Goal: Task Accomplishment & Management: Complete application form

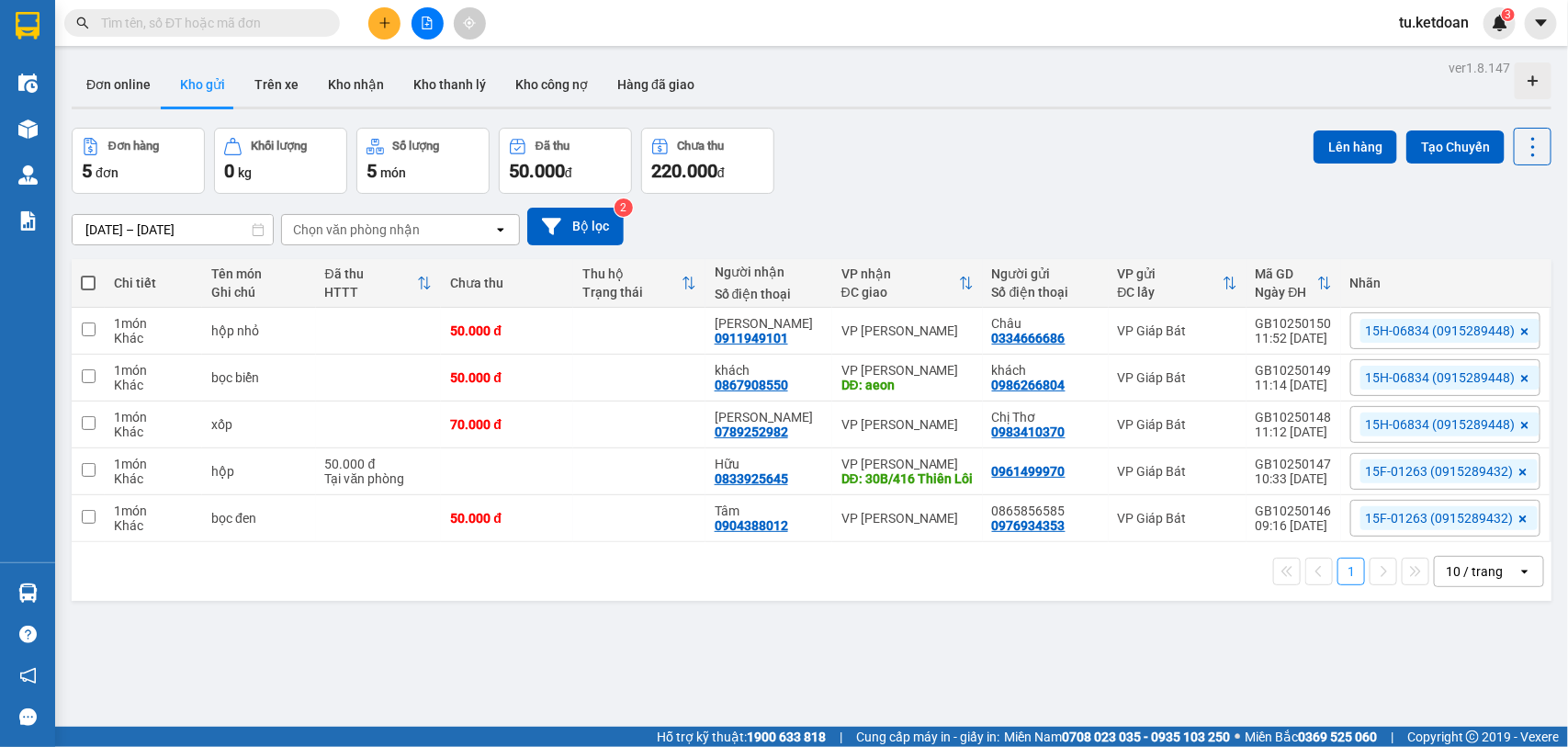
click at [383, 35] on button at bounding box center [384, 23] width 32 height 32
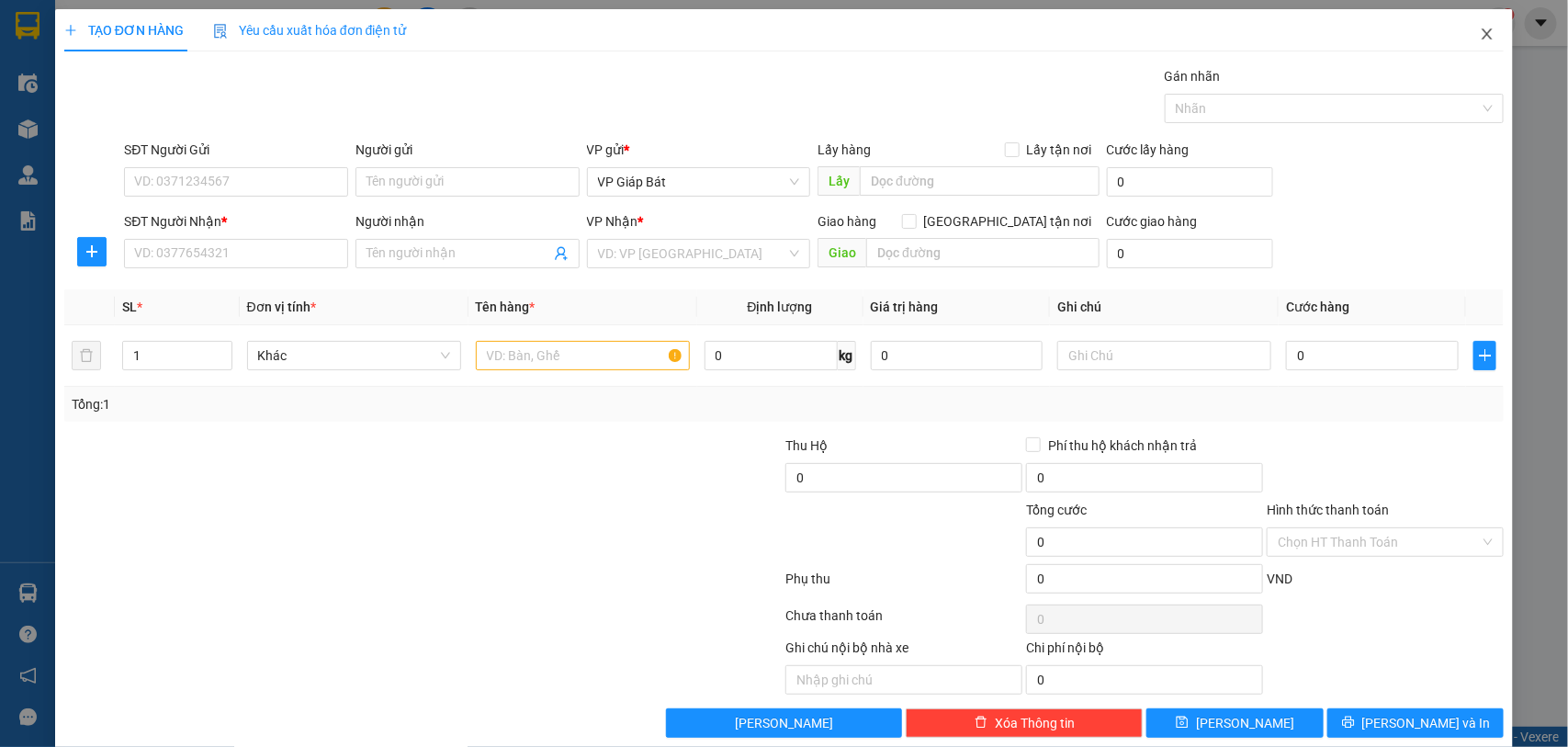
click at [1480, 35] on span "Close" at bounding box center [1488, 35] width 52 height 52
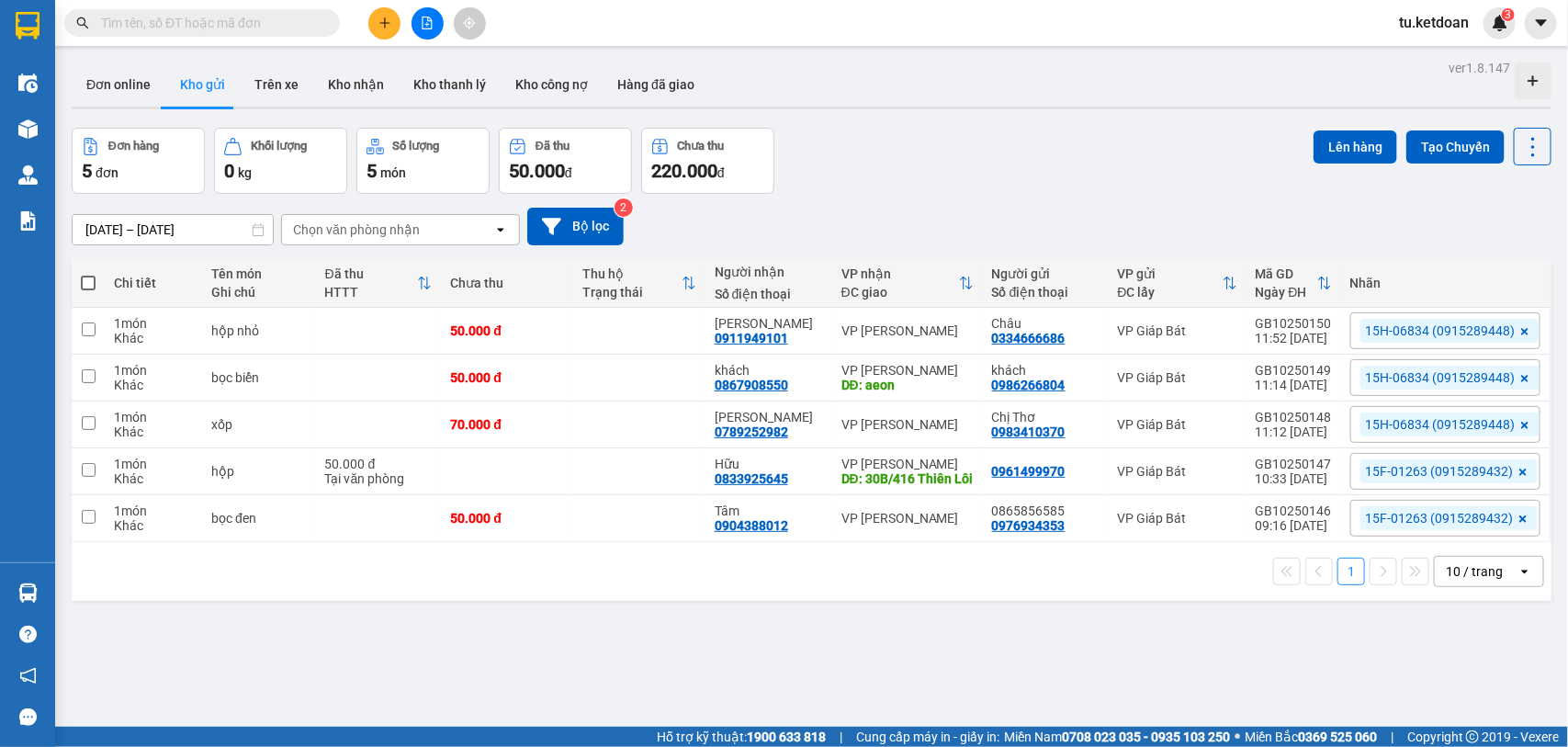
click at [254, 28] on input "text" at bounding box center [209, 23] width 217 height 20
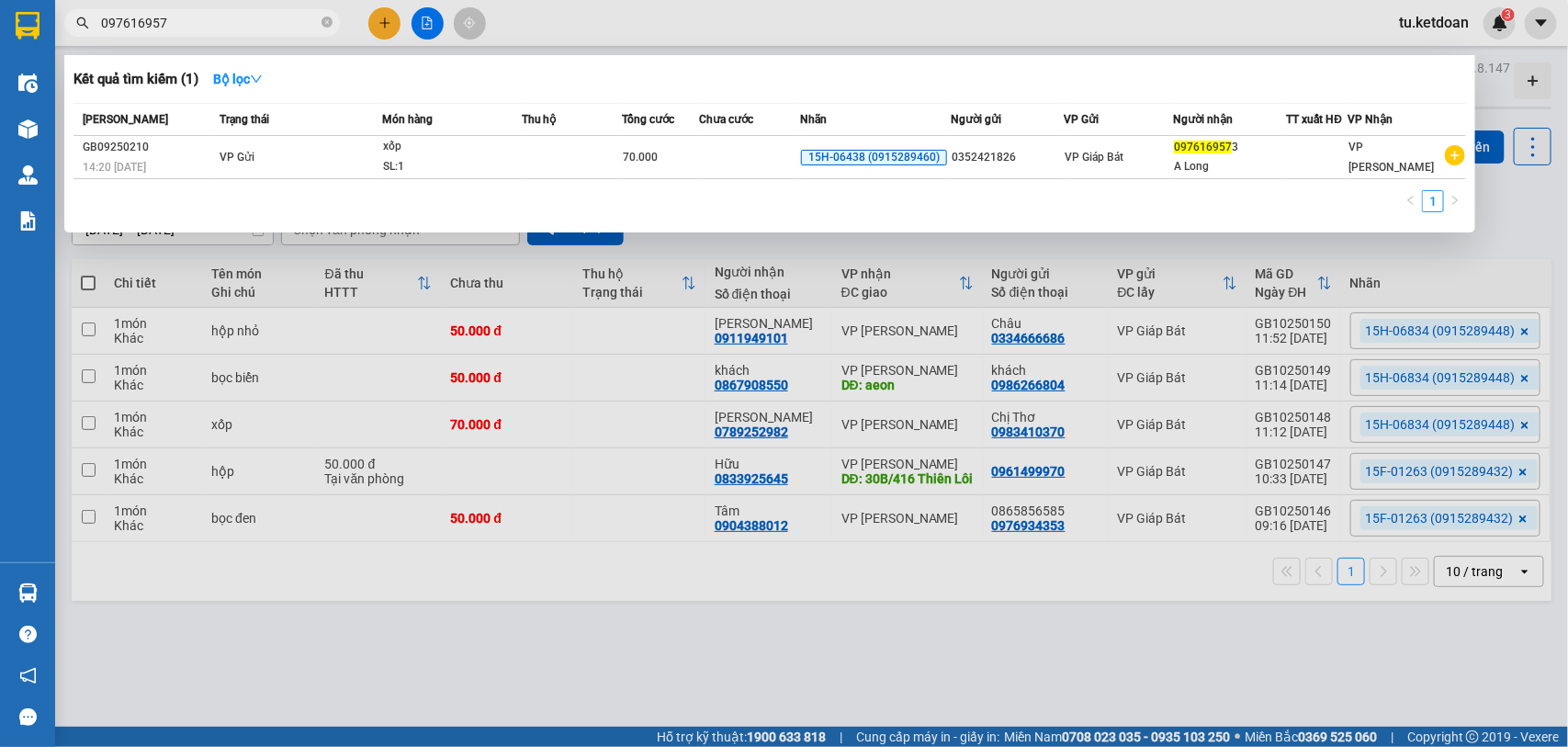
type input "0976169573"
click at [327, 20] on icon "close-circle" at bounding box center [327, 22] width 11 height 11
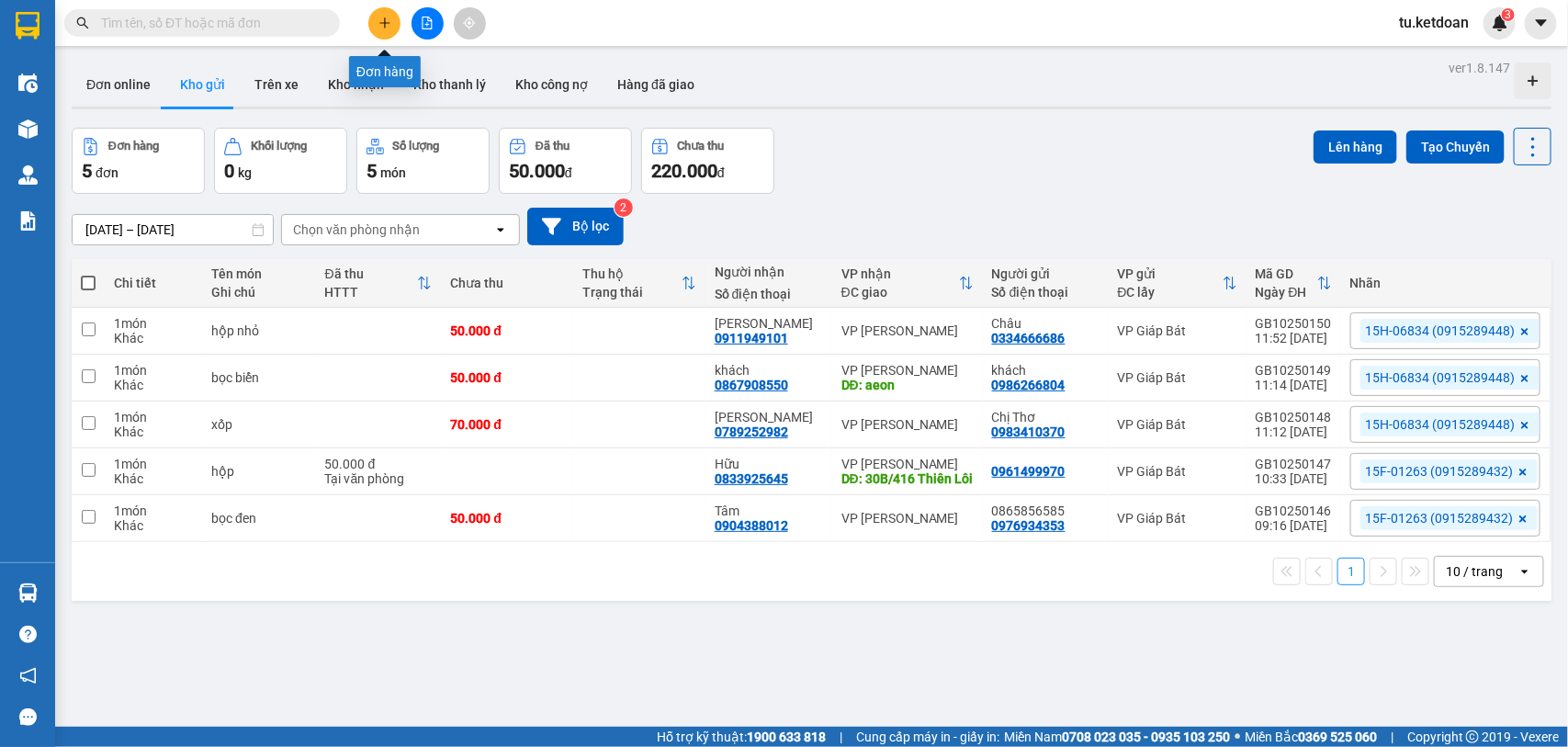
click at [391, 39] on div "Kết quả tìm kiếm ( 1 ) Bộ lọc Mã ĐH Trạng thái Món hàng Thu hộ Tổng cước Chưa c…" at bounding box center [784, 23] width 1568 height 46
click at [383, 26] on icon "plus" at bounding box center [385, 23] width 13 height 13
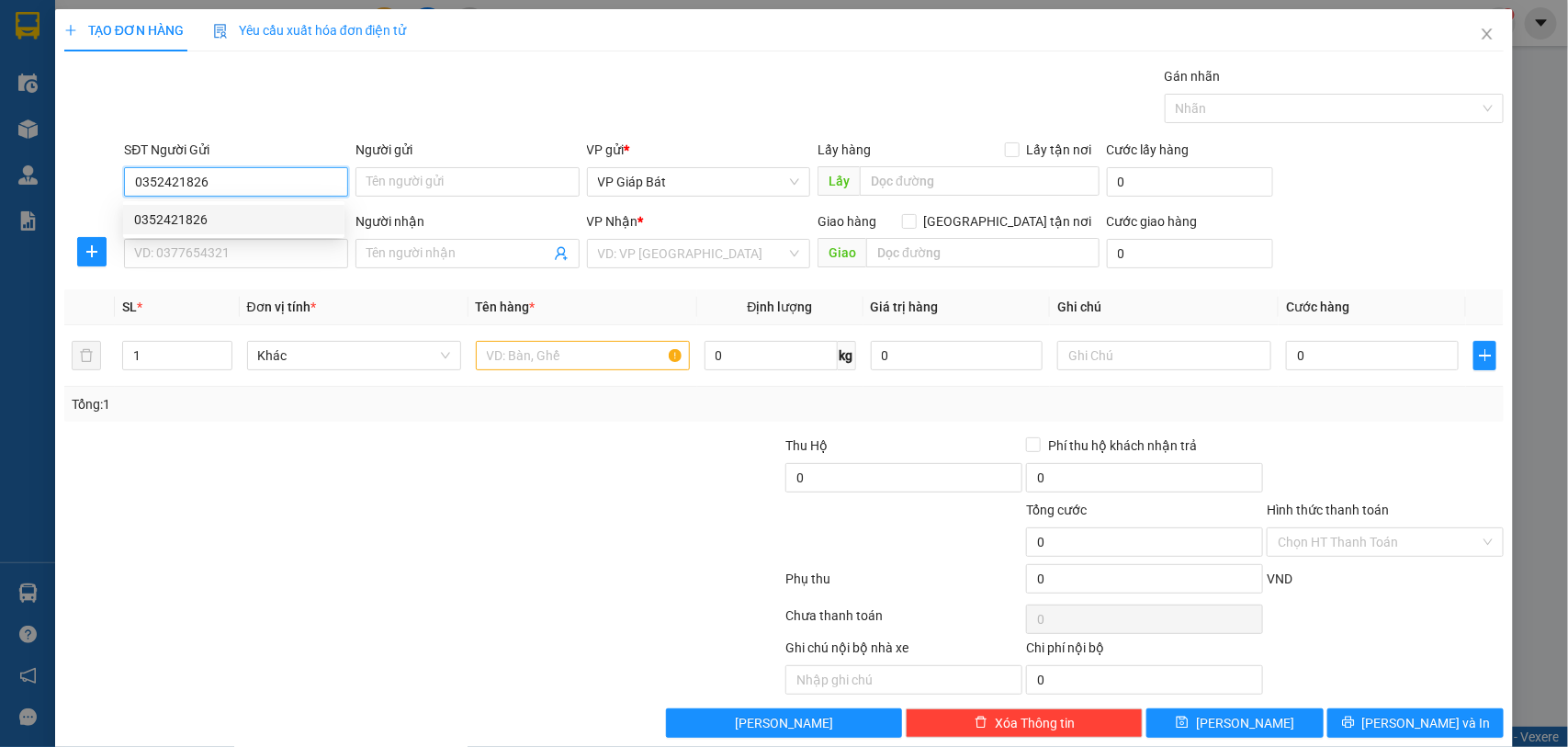
click at [204, 216] on div "0352421826" at bounding box center [234, 219] width 199 height 20
type input "0352421826"
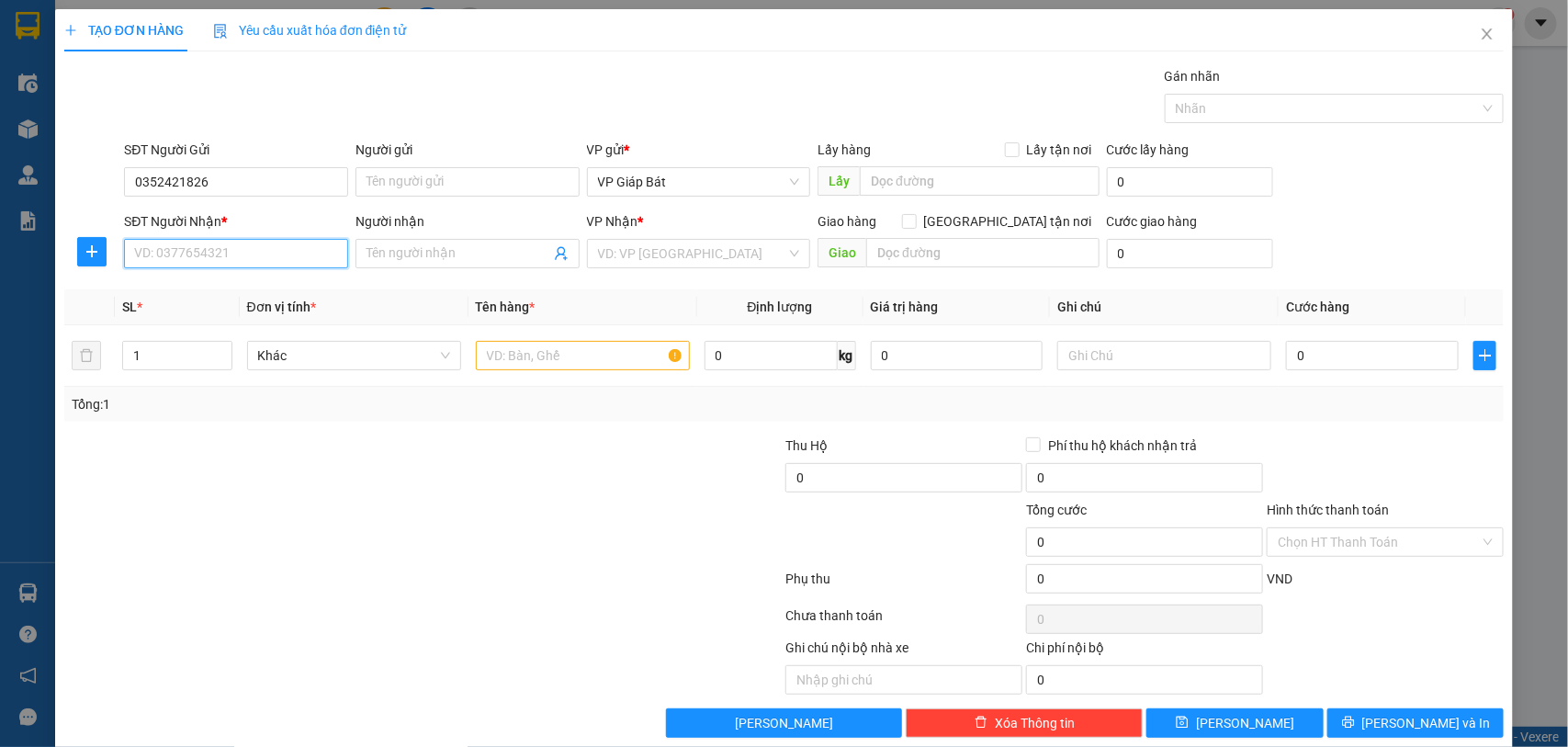
click at [198, 255] on input "SĐT Người Nhận *" at bounding box center [236, 254] width 224 height 30
click at [197, 282] on div "0976169573 - A Long" at bounding box center [234, 291] width 199 height 20
type input "0976169573"
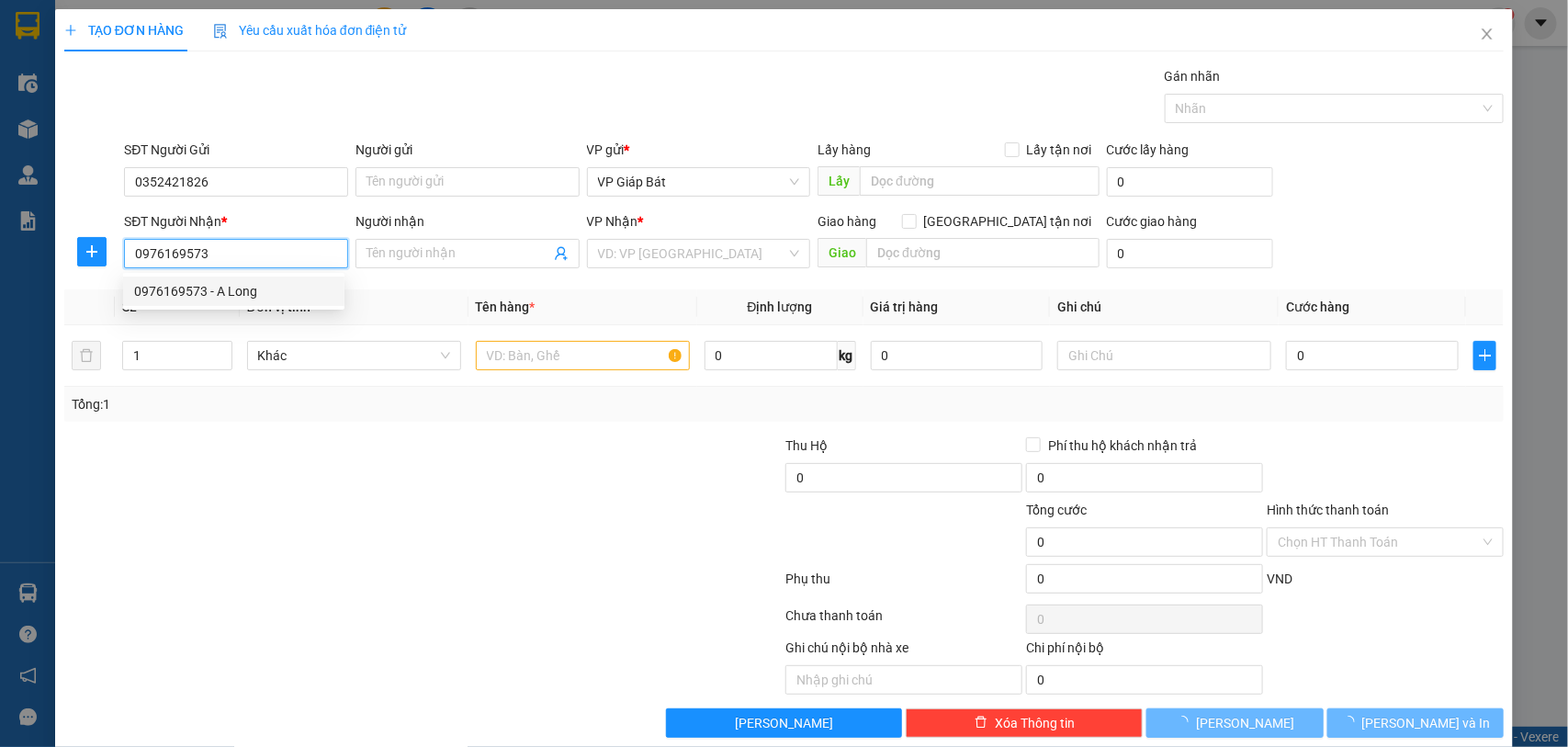
type input "A Long"
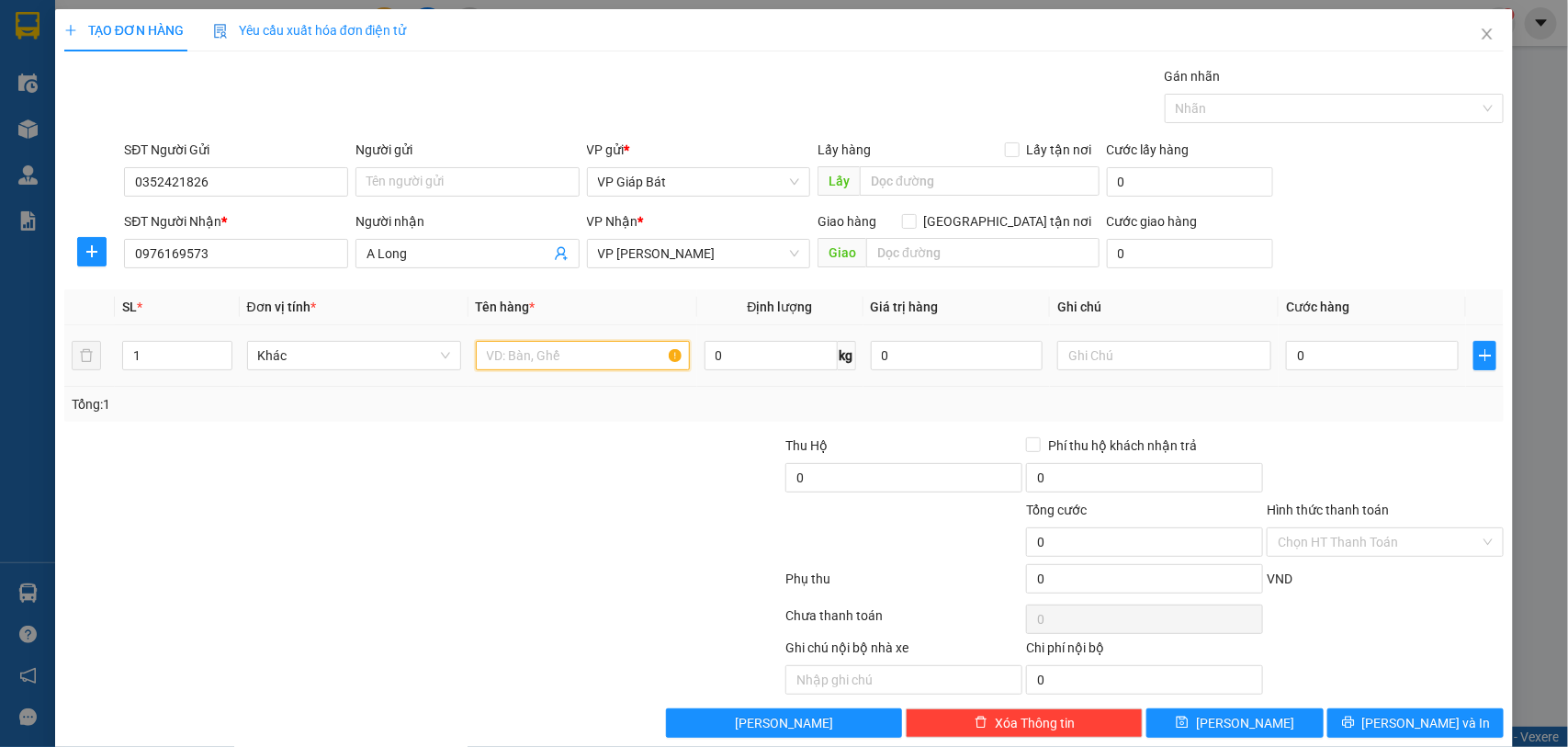
click at [551, 356] on input "text" at bounding box center [583, 356] width 214 height 30
type input "xốp"
click at [1393, 378] on td "0" at bounding box center [1372, 356] width 187 height 62
click at [1393, 374] on div "0" at bounding box center [1372, 356] width 172 height 37
click at [1397, 356] on input "0" at bounding box center [1372, 356] width 172 height 30
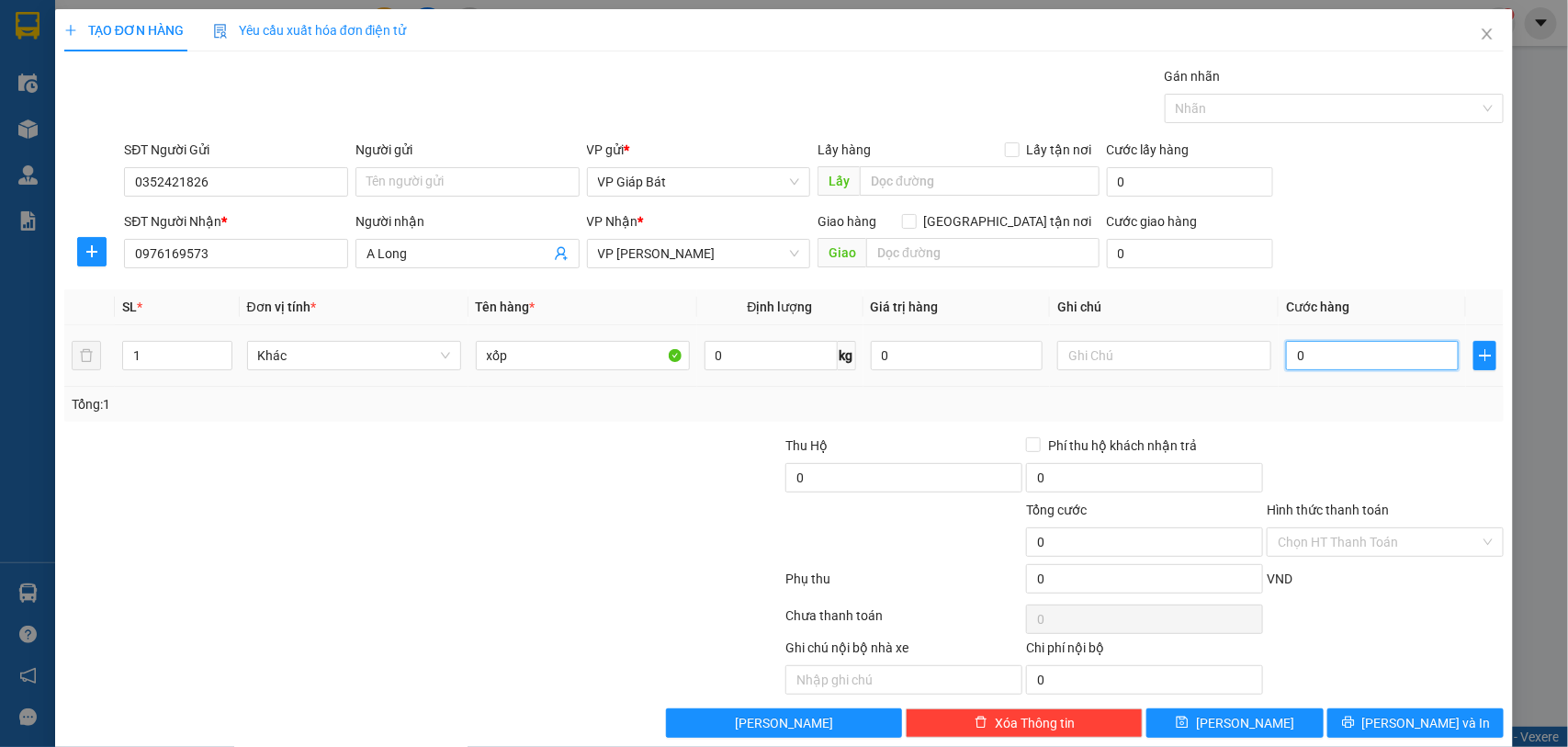
type input "7"
type input "70"
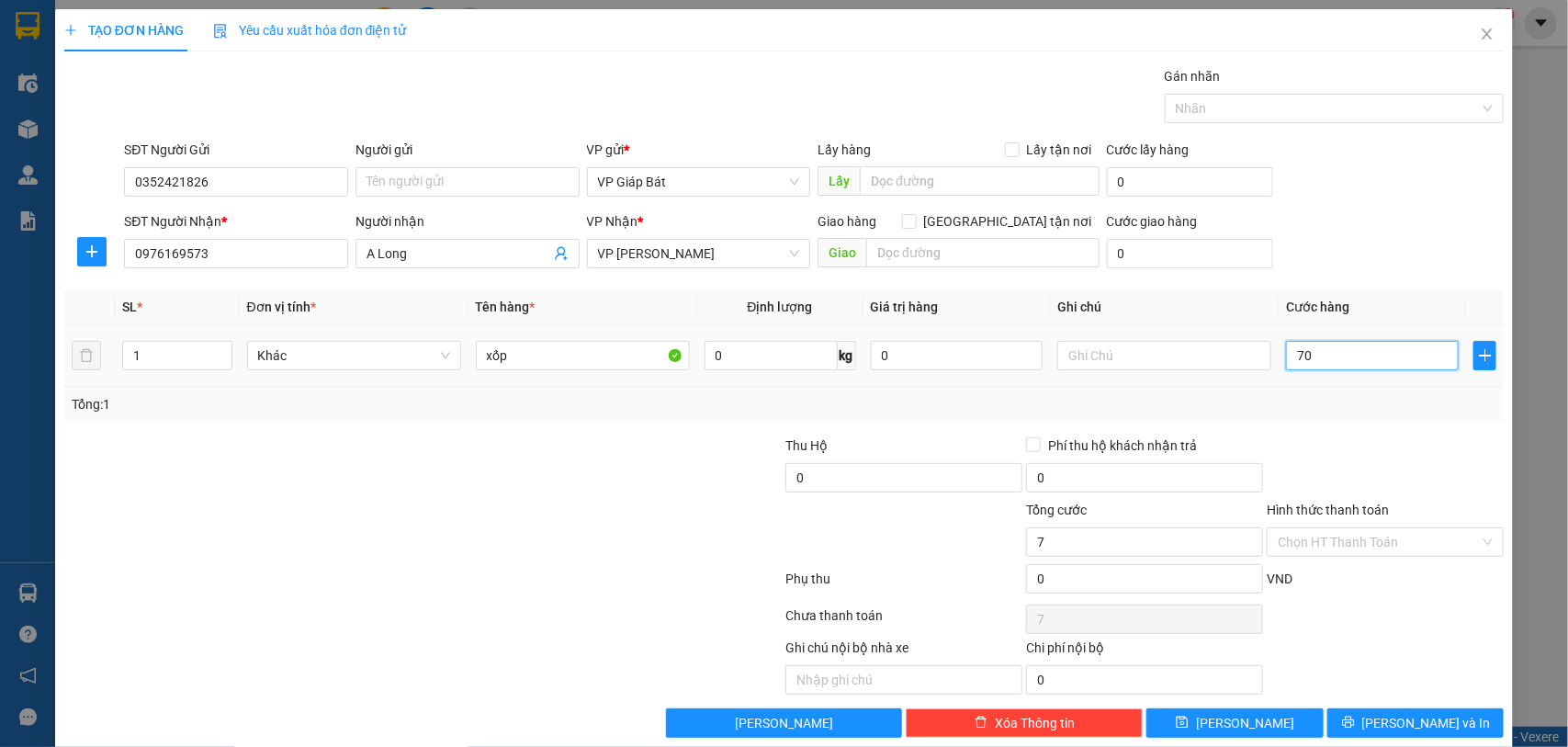
type input "70"
type input "700"
type input "7.000"
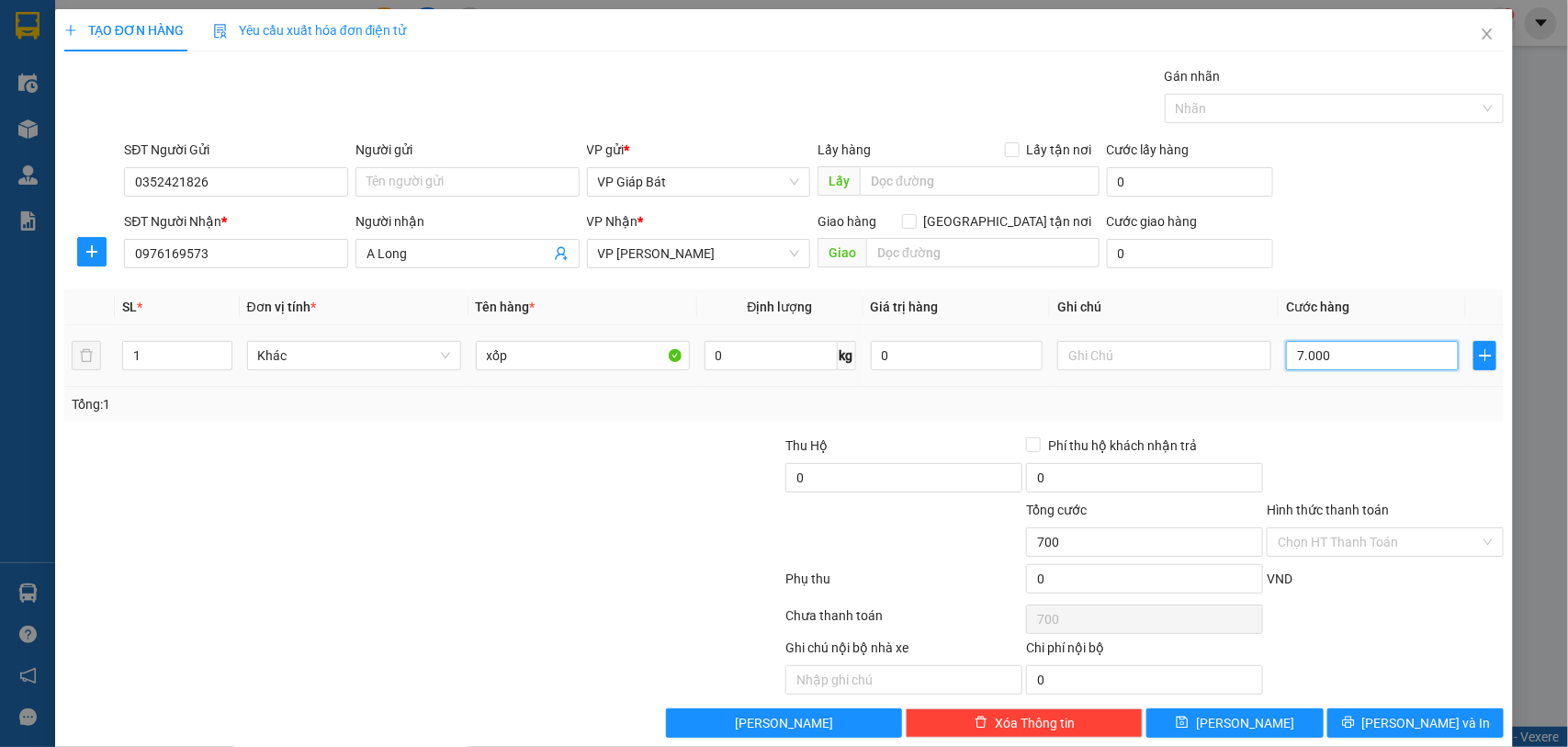
type input "7.000"
type input "70.000"
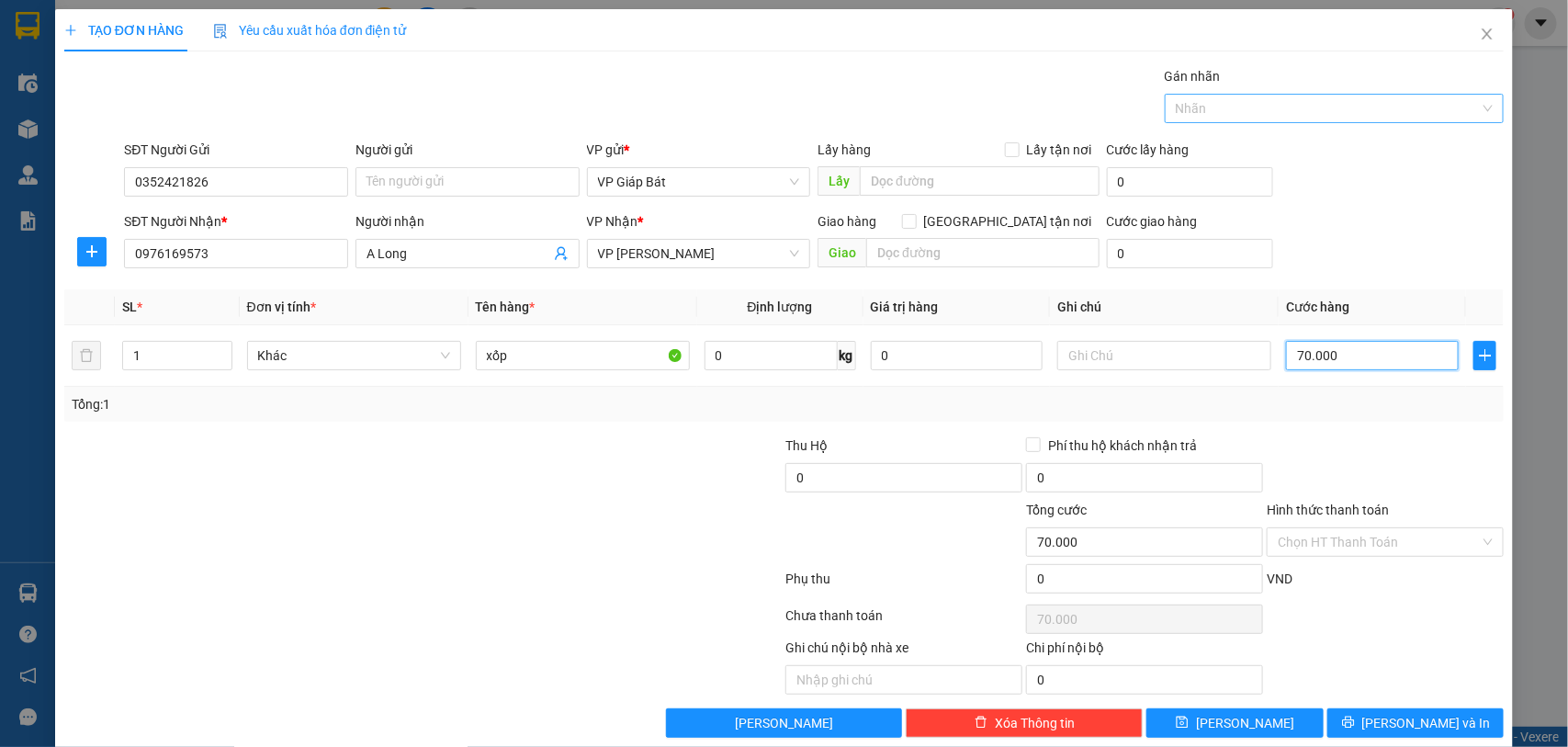
click at [1289, 109] on div at bounding box center [1326, 109] width 312 height 22
type input "70.000"
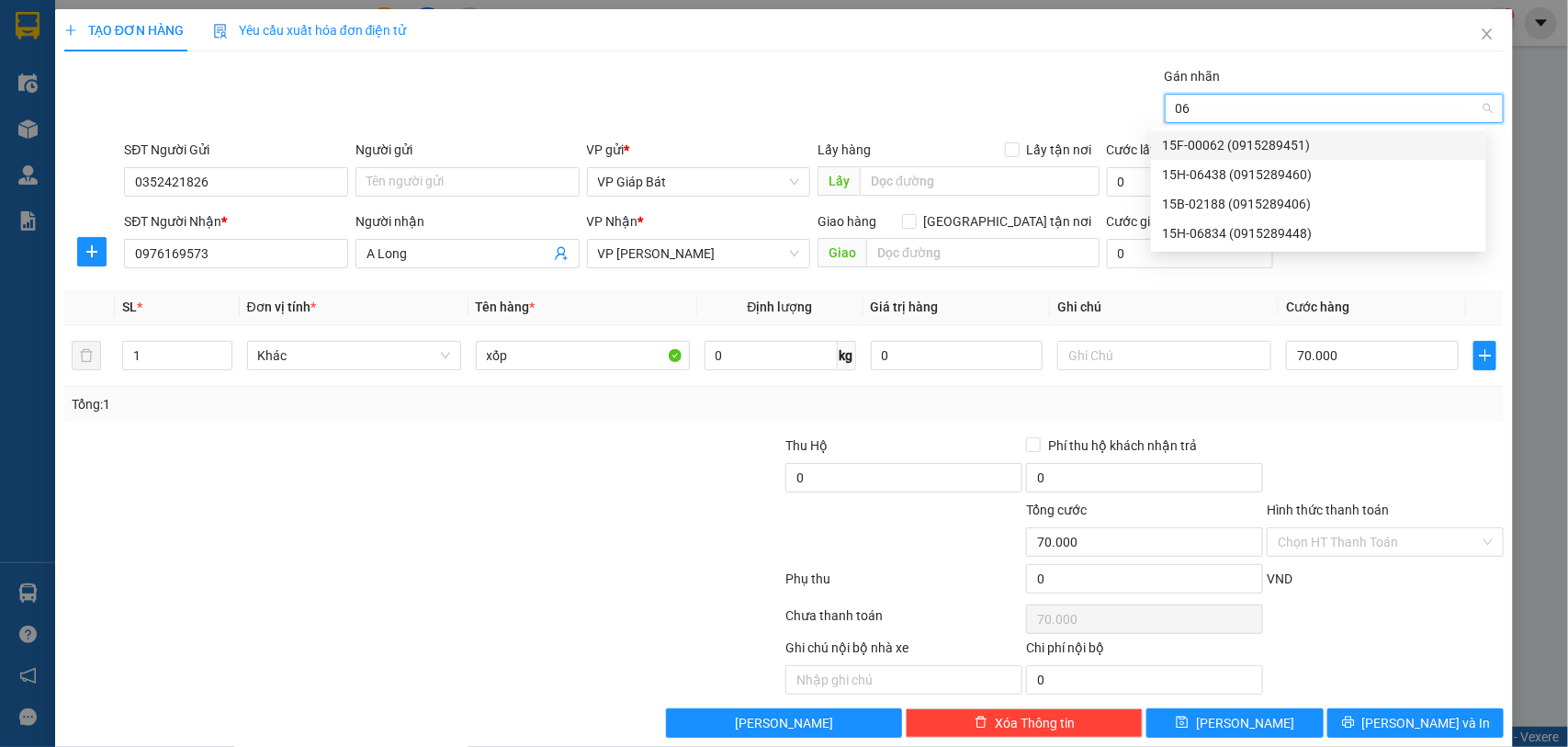
type input "064"
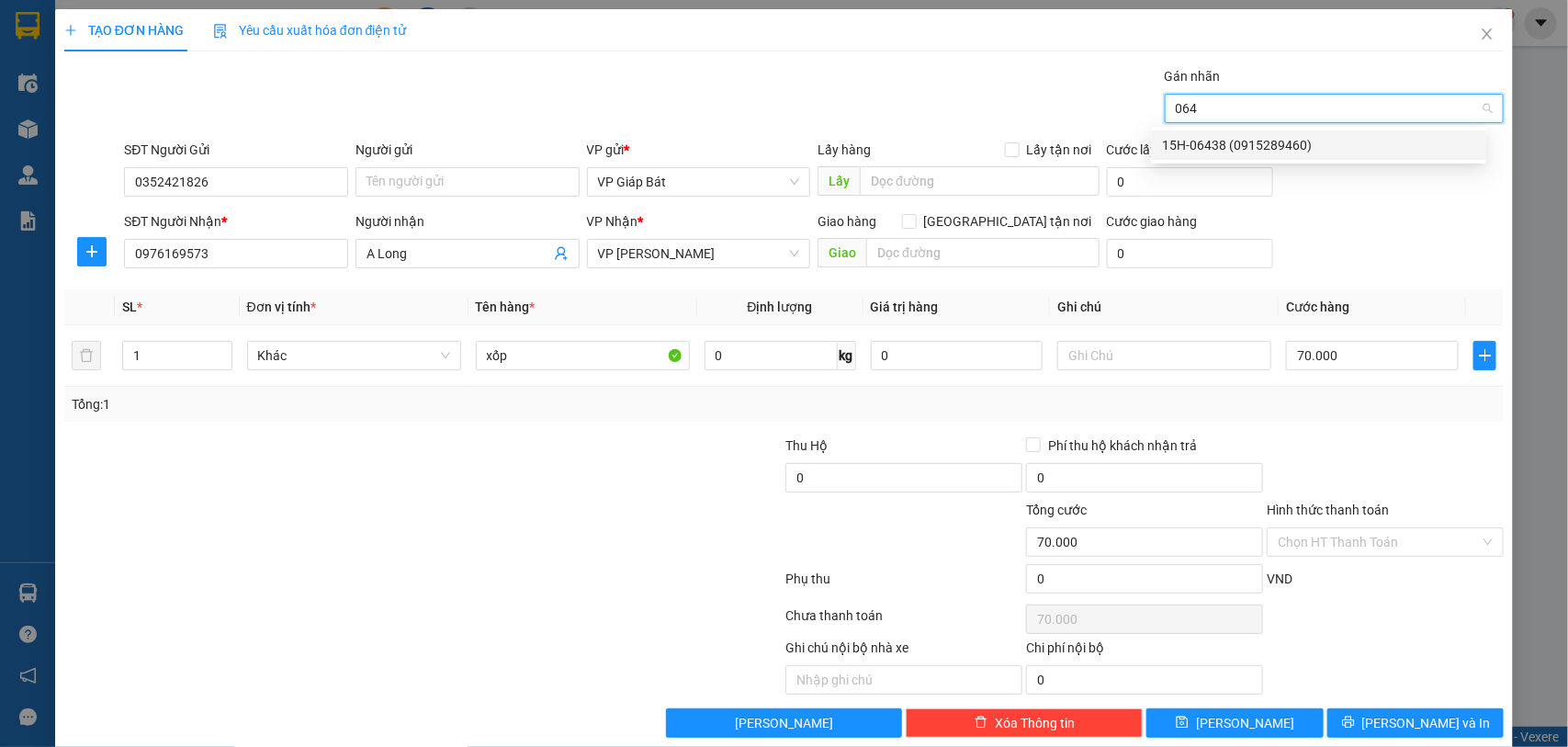
click at [1268, 140] on div "15H-06438 (0915289460)" at bounding box center [1319, 146] width 313 height 20
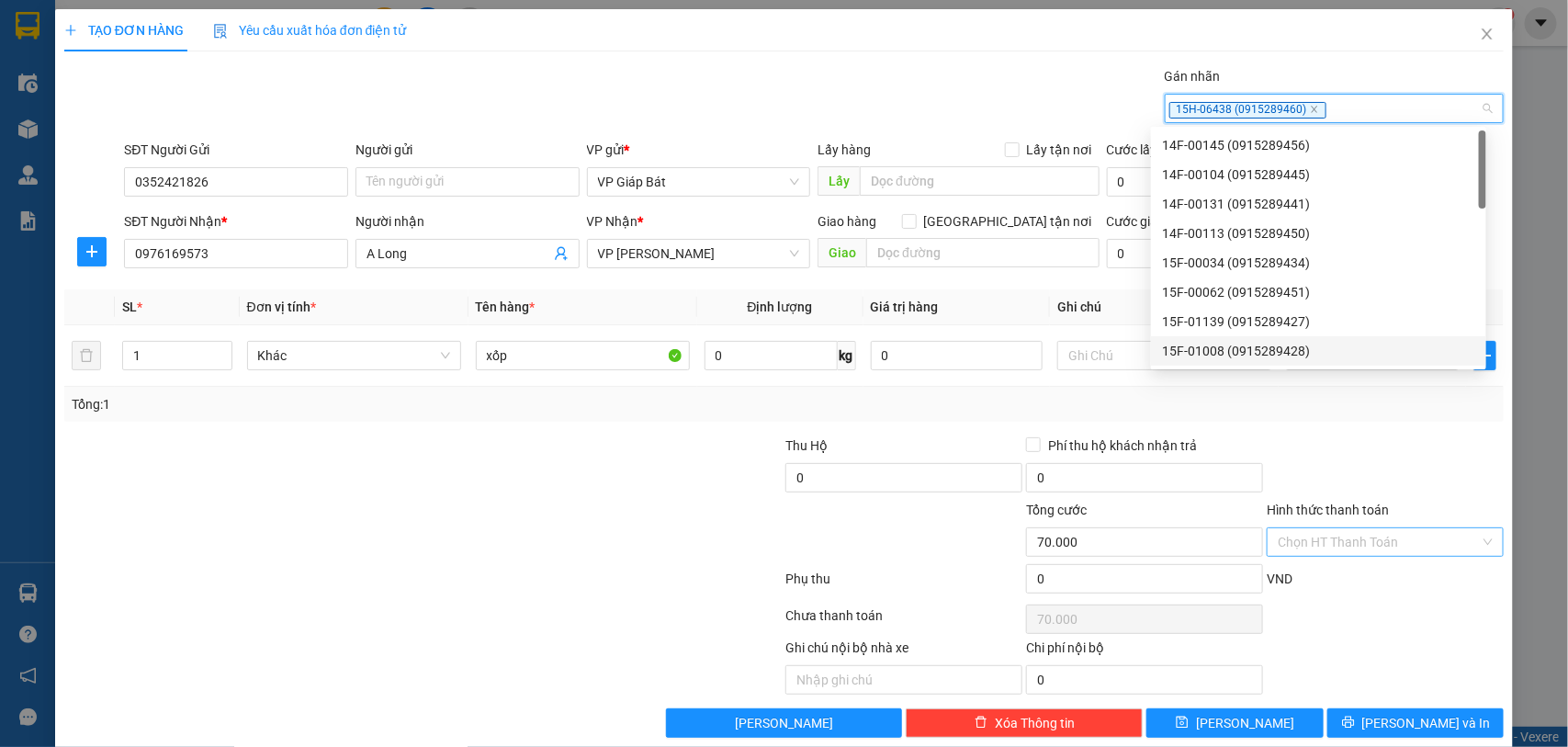
click at [1383, 539] on input "Hình thức thanh toán" at bounding box center [1378, 542] width 202 height 28
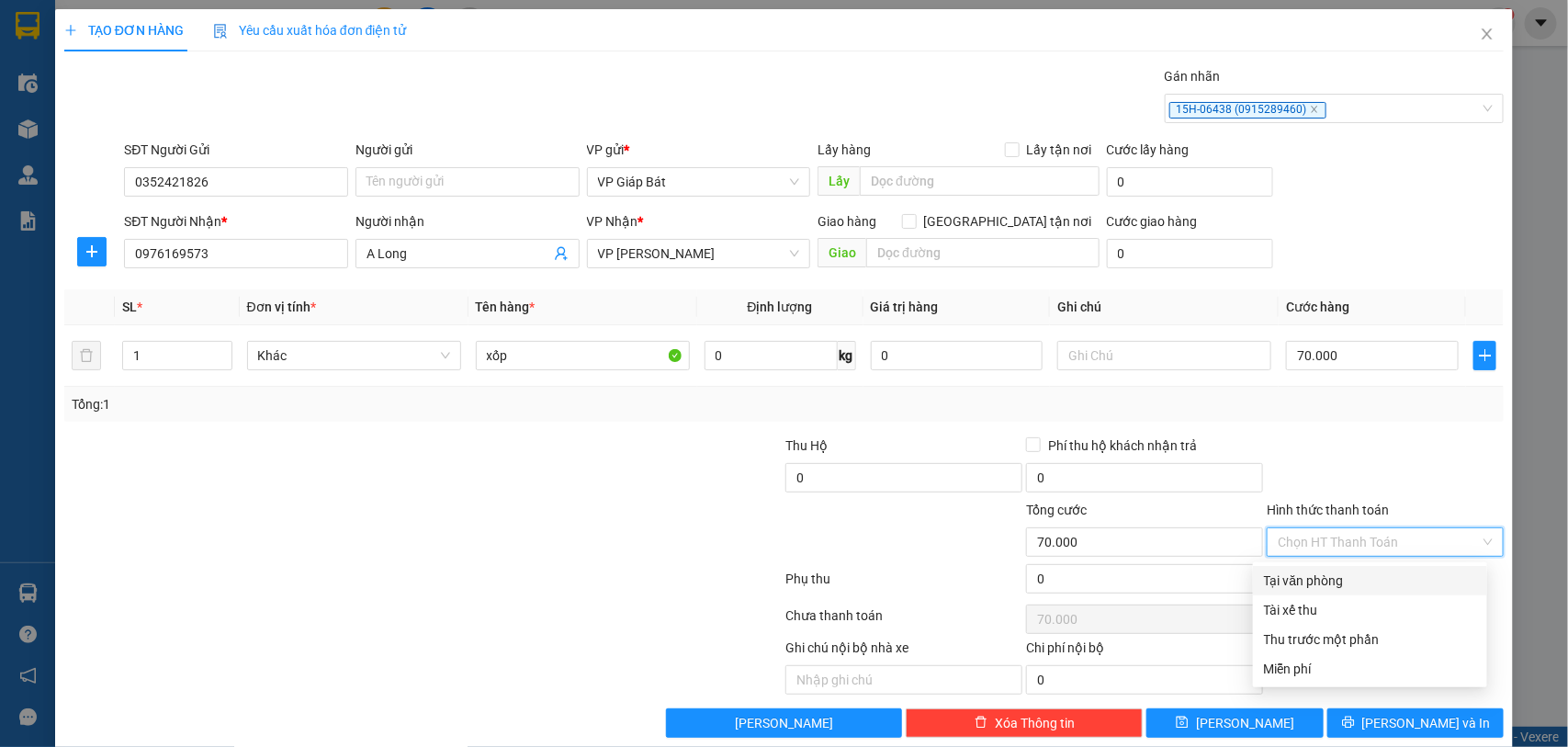
click at [1358, 581] on div "Tại văn phòng" at bounding box center [1370, 581] width 212 height 20
type input "0"
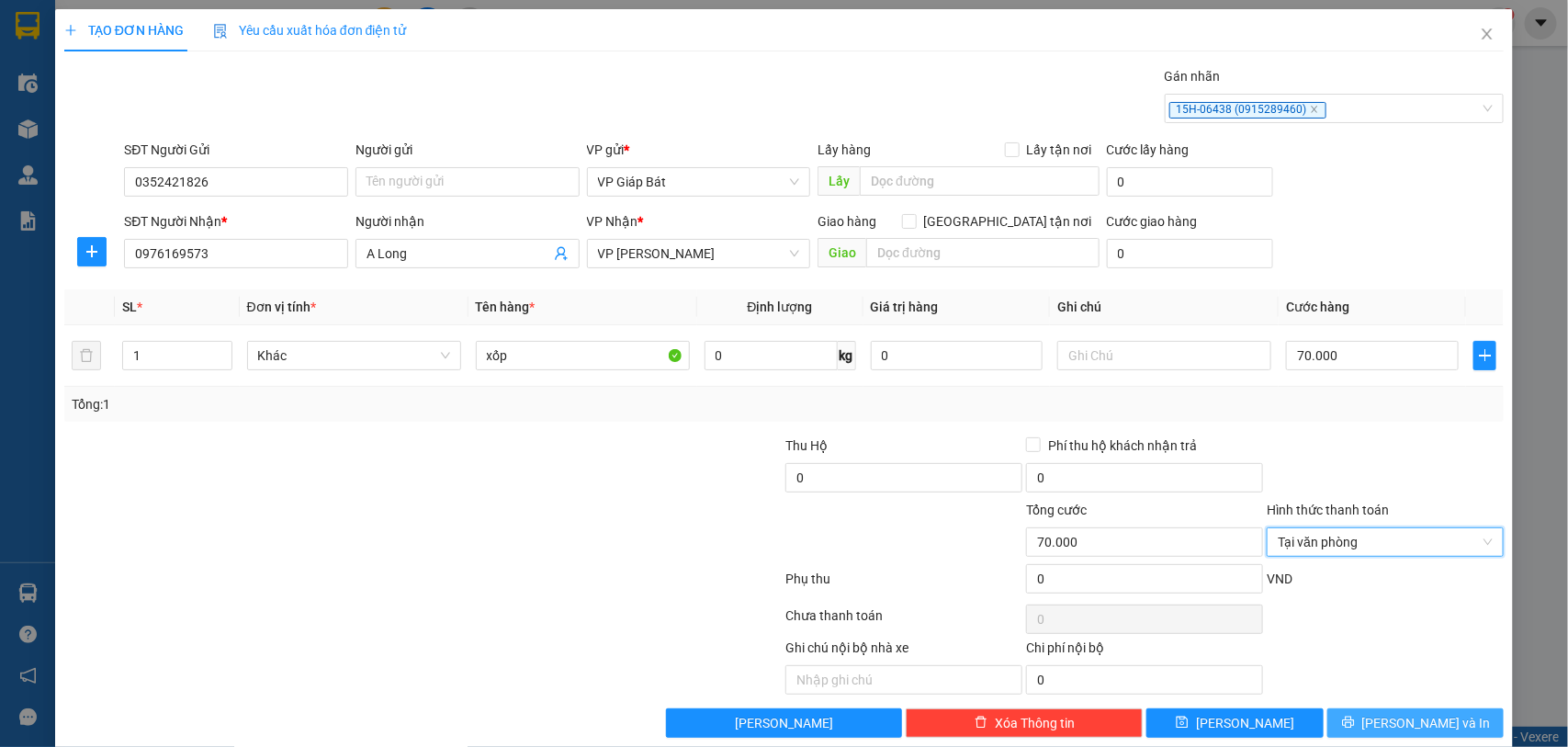
click at [1370, 714] on button "[PERSON_NAME] và In" at bounding box center [1415, 723] width 176 height 30
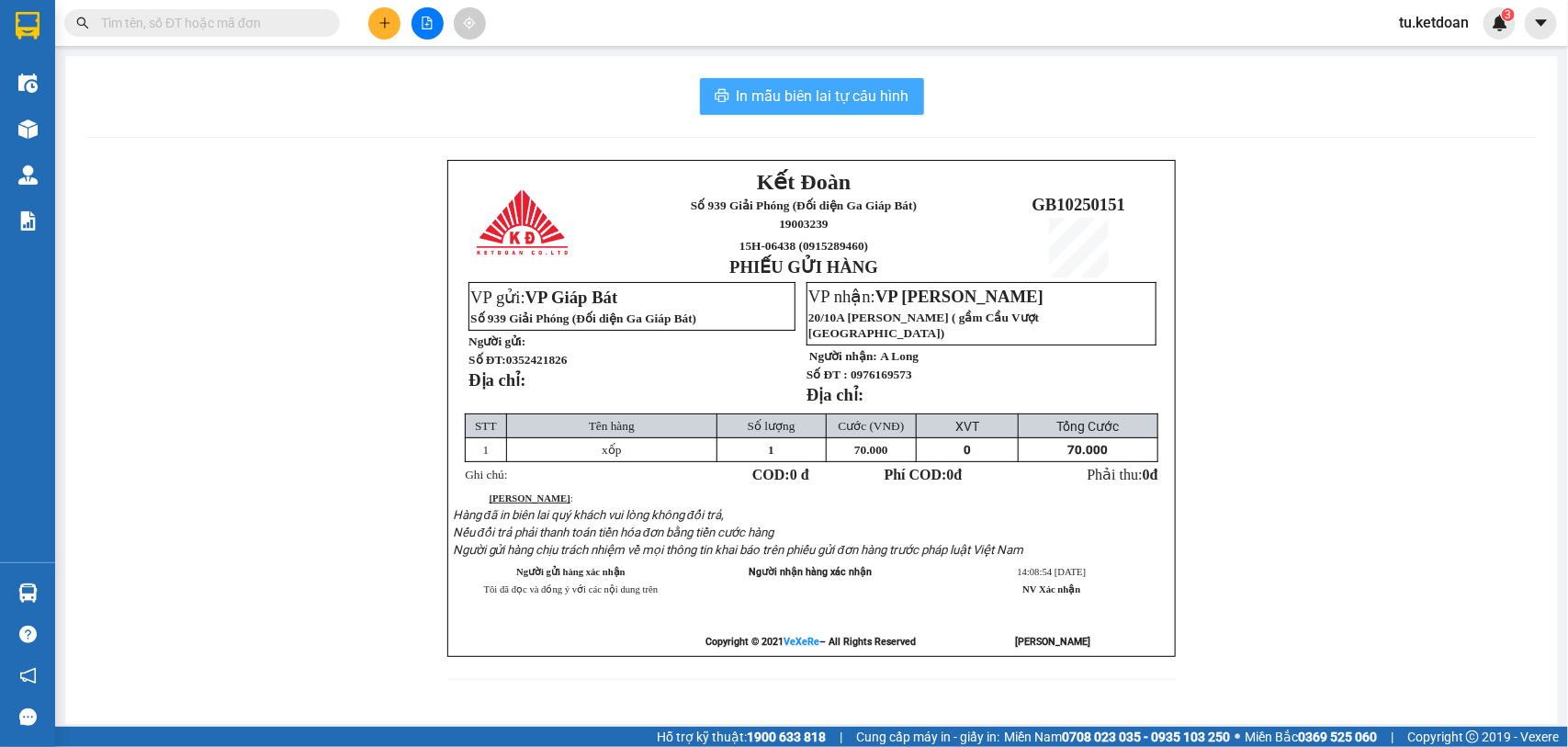
drag, startPoint x: 805, startPoint y: 99, endPoint x: 793, endPoint y: 102, distance: 12.4
click at [801, 99] on span "In mẫu biên lai tự cấu hình" at bounding box center [822, 96] width 172 height 23
